Goal: Check status

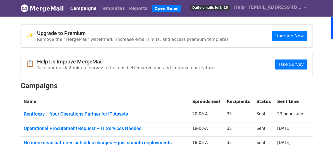
click at [75, 7] on link "Campaigns" at bounding box center [83, 8] width 30 height 11
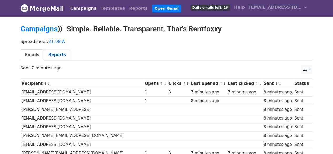
click at [56, 54] on link "Reports" at bounding box center [57, 54] width 26 height 11
